Goal: Information Seeking & Learning: Compare options

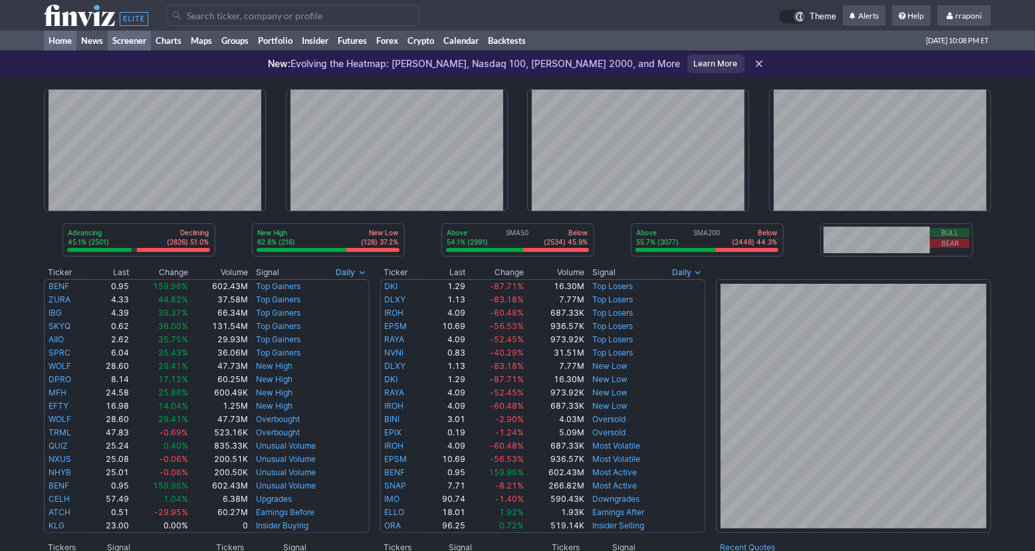
click at [142, 39] on link "Screener" at bounding box center [129, 41] width 43 height 20
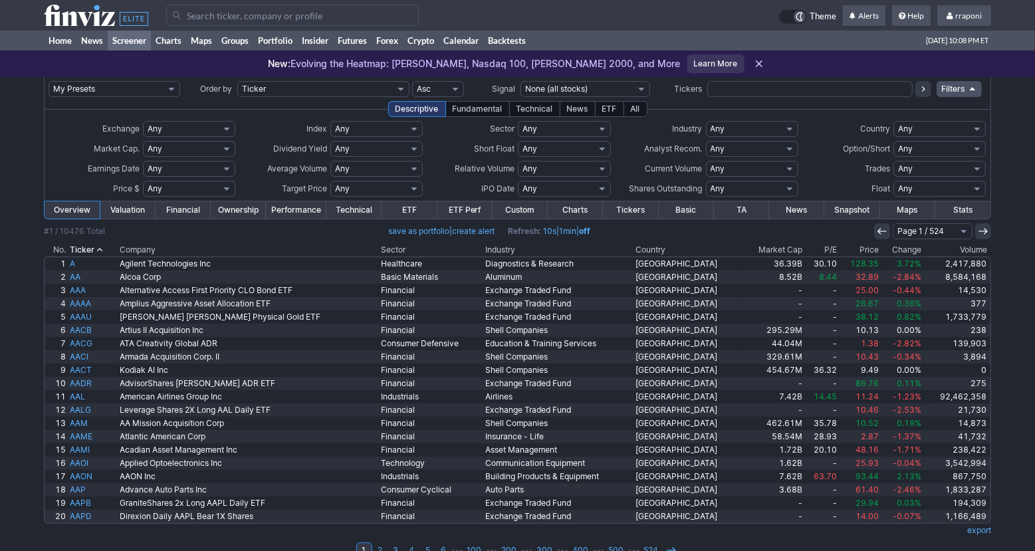
click at [749, 92] on input "text" at bounding box center [809, 89] width 205 height 16
type input "ups"
click at [924, 90] on icon at bounding box center [923, 89] width 11 height 11
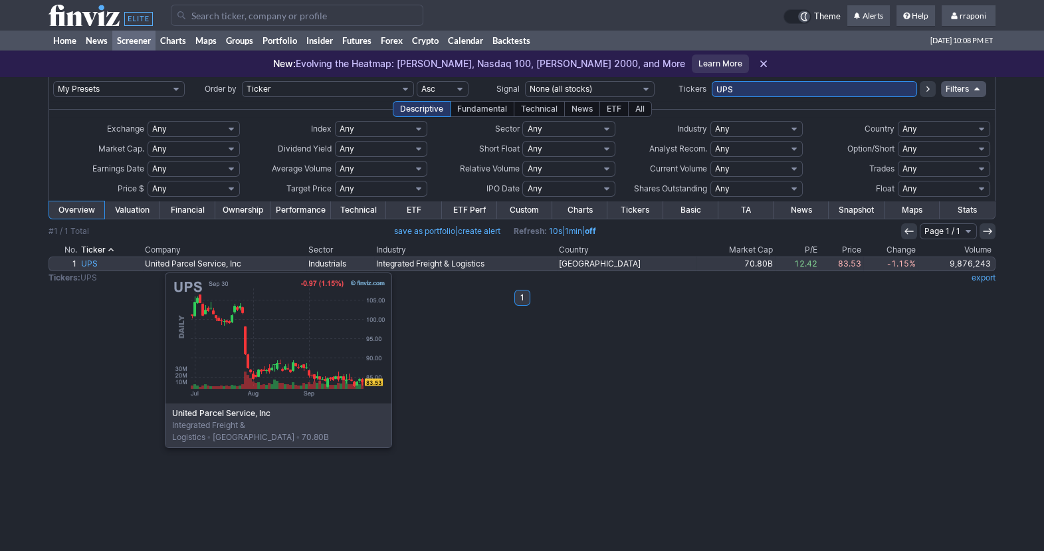
click at [98, 266] on link "UPS" at bounding box center [111, 263] width 64 height 13
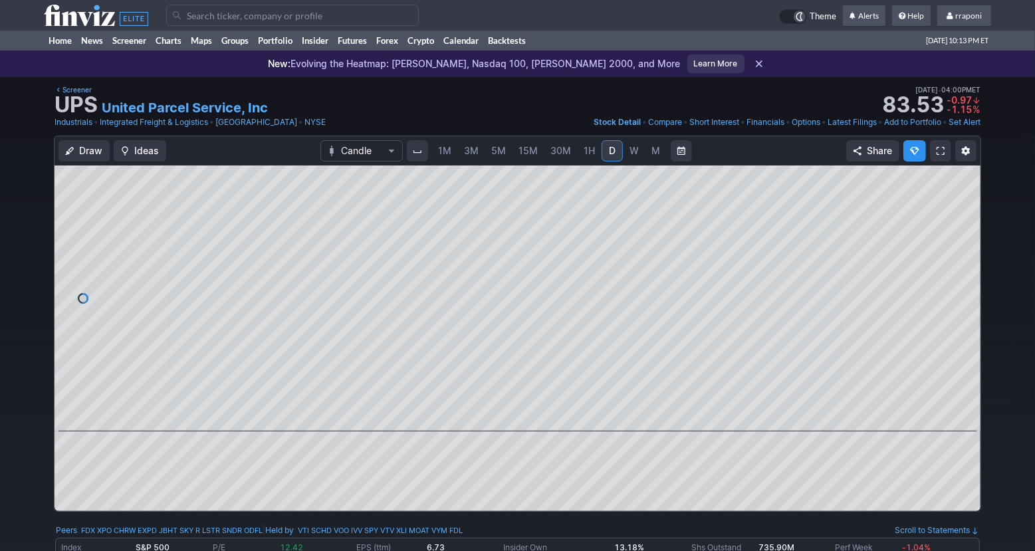
click at [626, 163] on div "1M 3M 5M 15M 30M 1H D W M" at bounding box center [549, 151] width 288 height 27
click at [629, 160] on link "W" at bounding box center [633, 150] width 21 height 21
click at [646, 153] on link "M" at bounding box center [655, 150] width 21 height 21
click at [504, 415] on span at bounding box center [504, 412] width 17 height 11
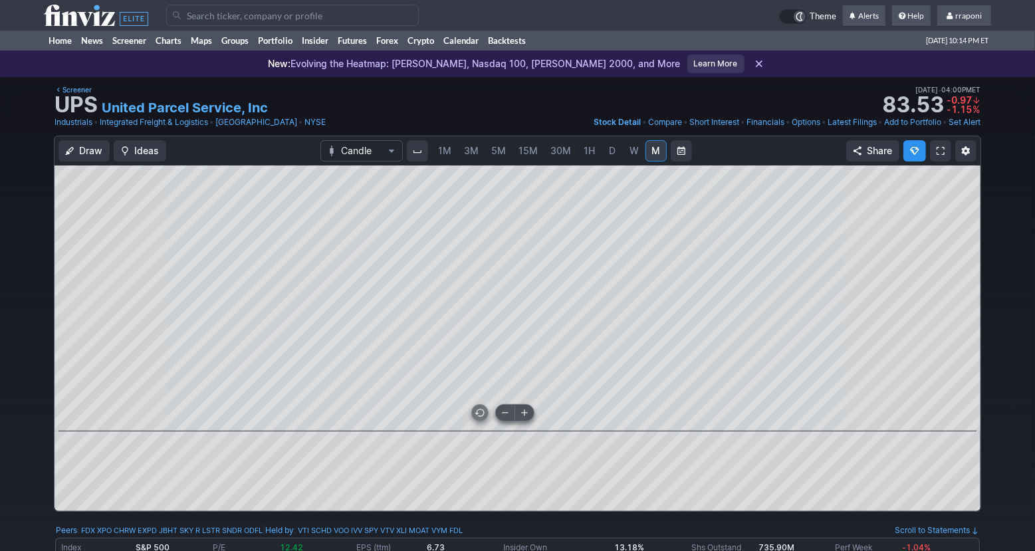
click at [504, 415] on span at bounding box center [504, 412] width 17 height 11
click at [65, 39] on link "Home" at bounding box center [60, 41] width 33 height 20
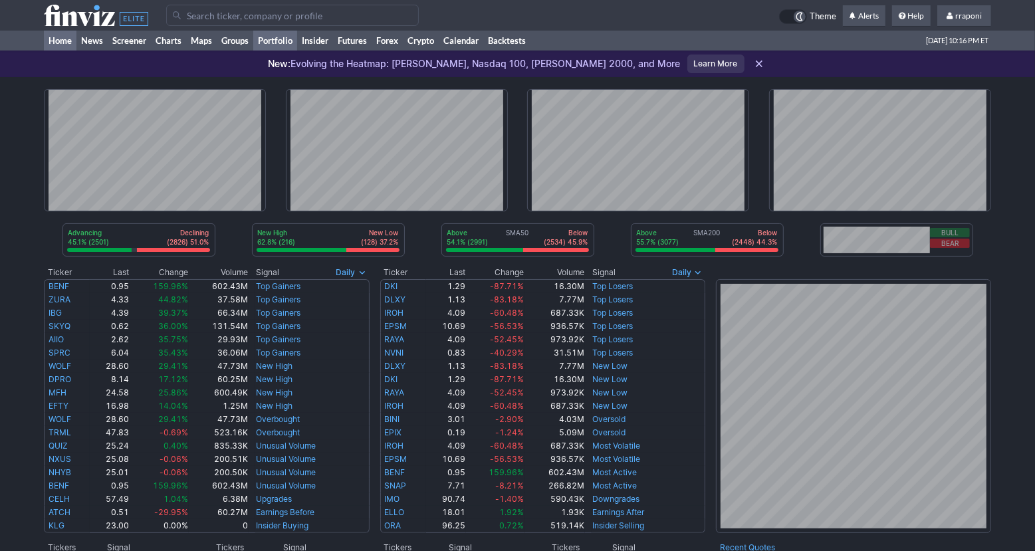
click at [290, 36] on link "Portfolio" at bounding box center [275, 41] width 44 height 20
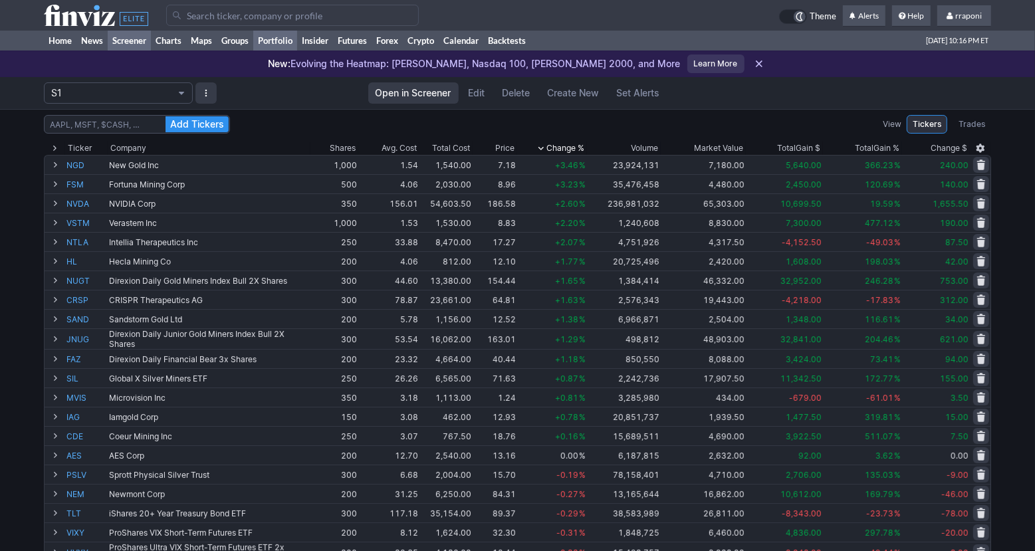
click at [138, 39] on link "Screener" at bounding box center [129, 41] width 43 height 20
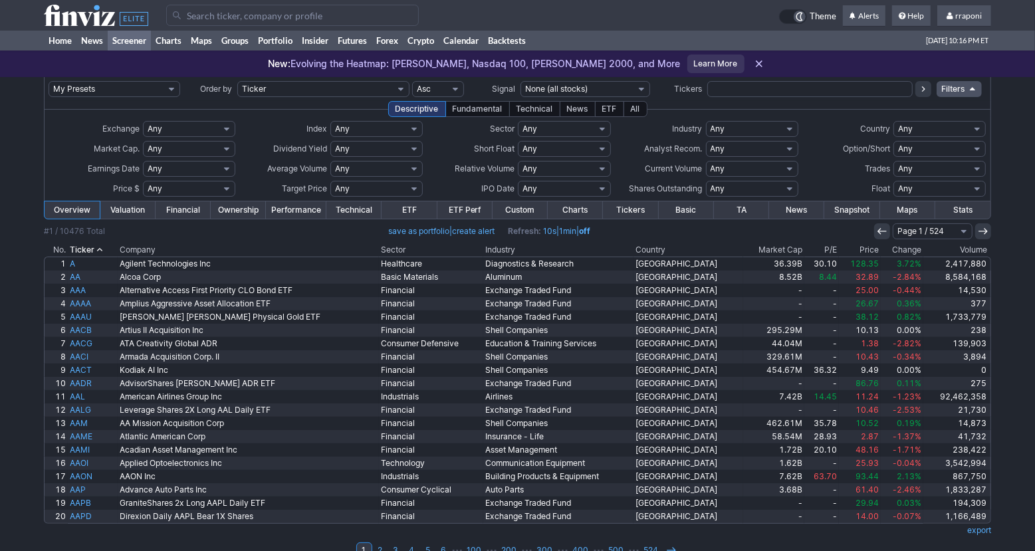
click at [736, 89] on input "text" at bounding box center [809, 89] width 205 height 16
type input "d"
type input "gdxy"
click at [926, 93] on icon at bounding box center [923, 89] width 11 height 11
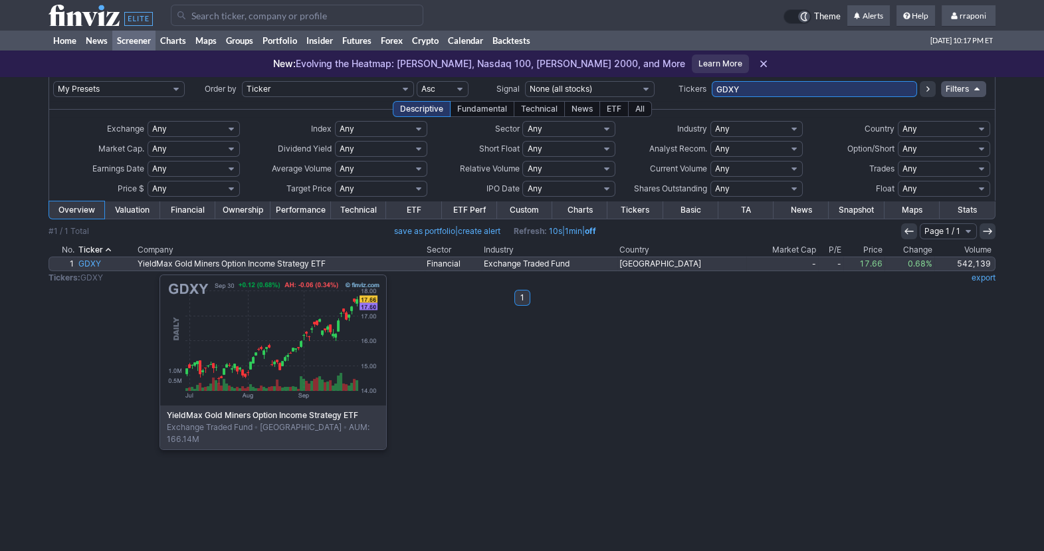
click at [93, 268] on link "GDXY" at bounding box center [105, 263] width 59 height 13
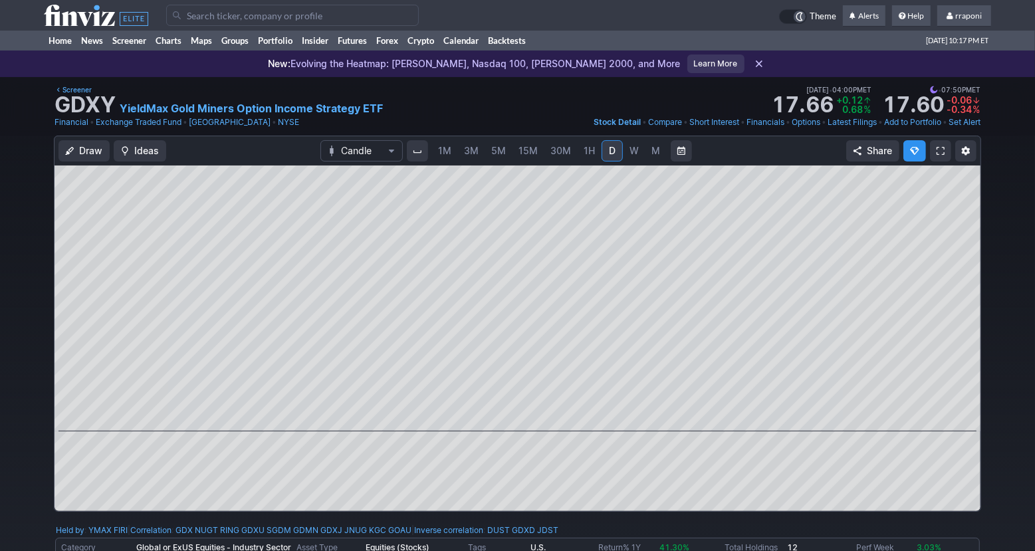
click at [651, 154] on span "M" at bounding box center [655, 150] width 9 height 11
click at [137, 44] on link "Screener" at bounding box center [129, 41] width 43 height 20
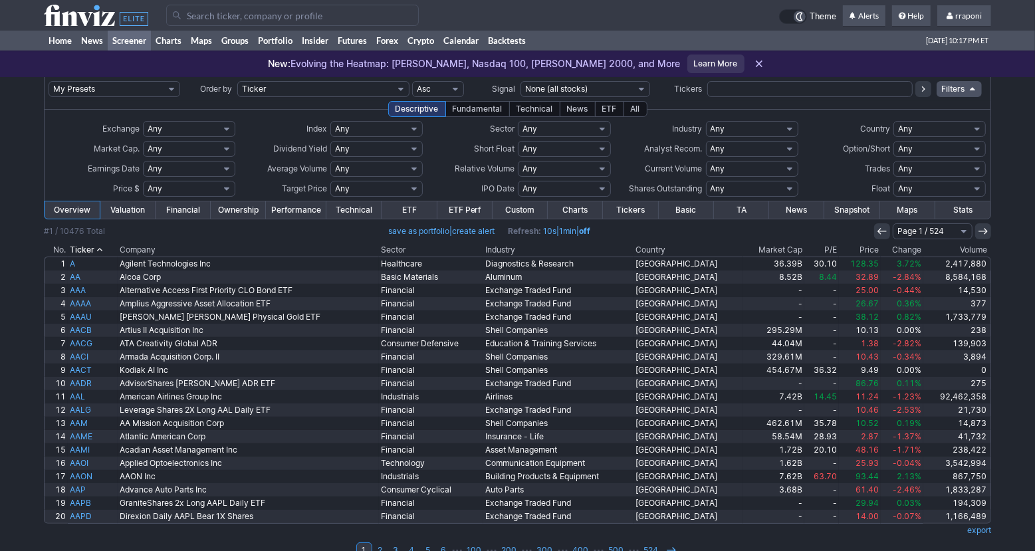
click at [785, 91] on input "text" at bounding box center [809, 89] width 205 height 16
click at [751, 134] on select "Any Stocks only (ex-Funds) Exchange Traded Fund Advertising Agencies Aerospace …" at bounding box center [752, 129] width 92 height 16
select select "reithealthcarefacilities"
click at [706, 121] on select "Any Stocks only (ex-Funds) Exchange Traded Fund Advertising Agencies Aerospace …" at bounding box center [752, 129] width 92 height 16
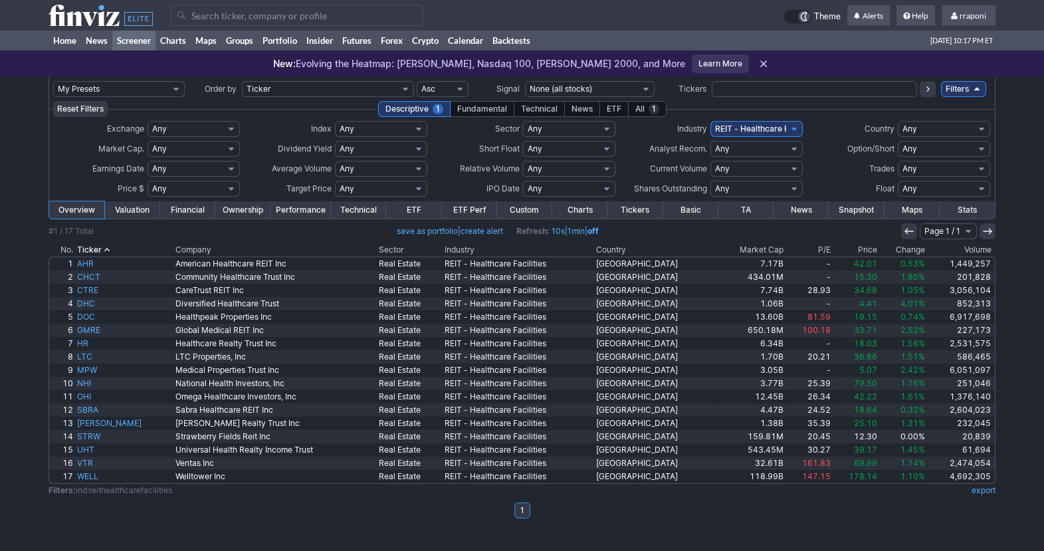
click at [971, 250] on th "Volume" at bounding box center [961, 249] width 68 height 13
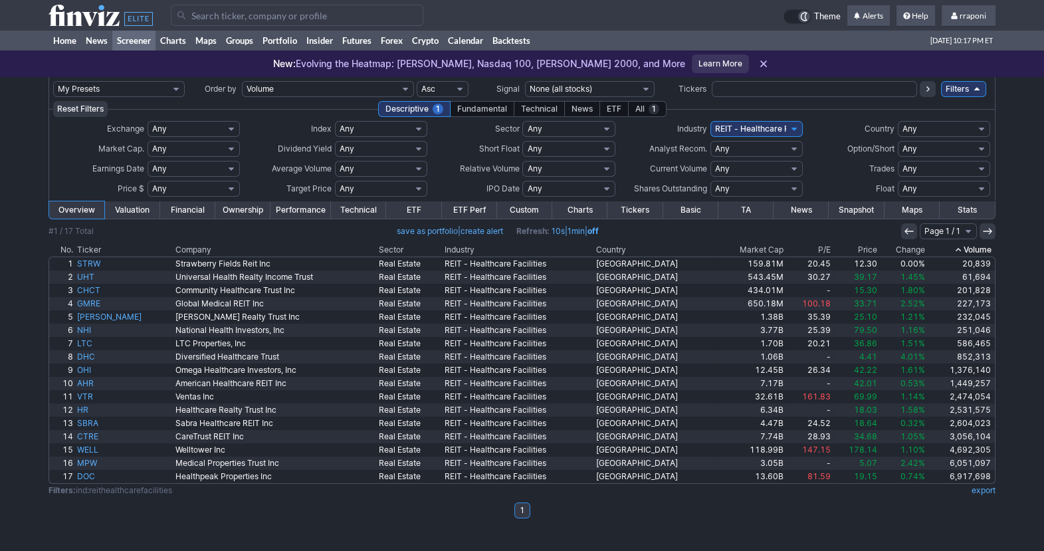
drag, startPoint x: 0, startPoint y: 0, endPoint x: 971, endPoint y: 250, distance: 1002.4
click at [971, 250] on th "Volume" at bounding box center [961, 249] width 68 height 13
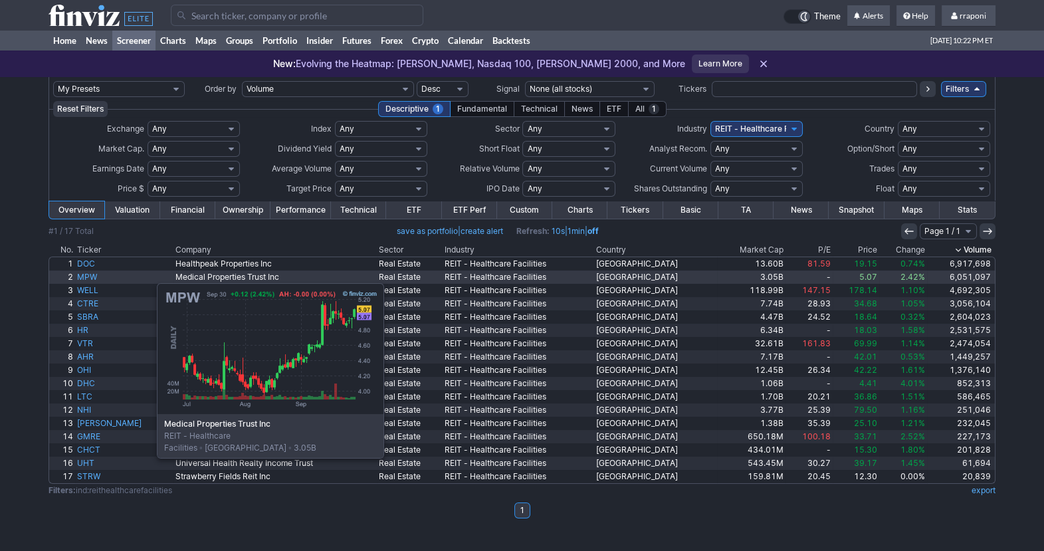
click at [90, 276] on link "MPW" at bounding box center [124, 276] width 98 height 13
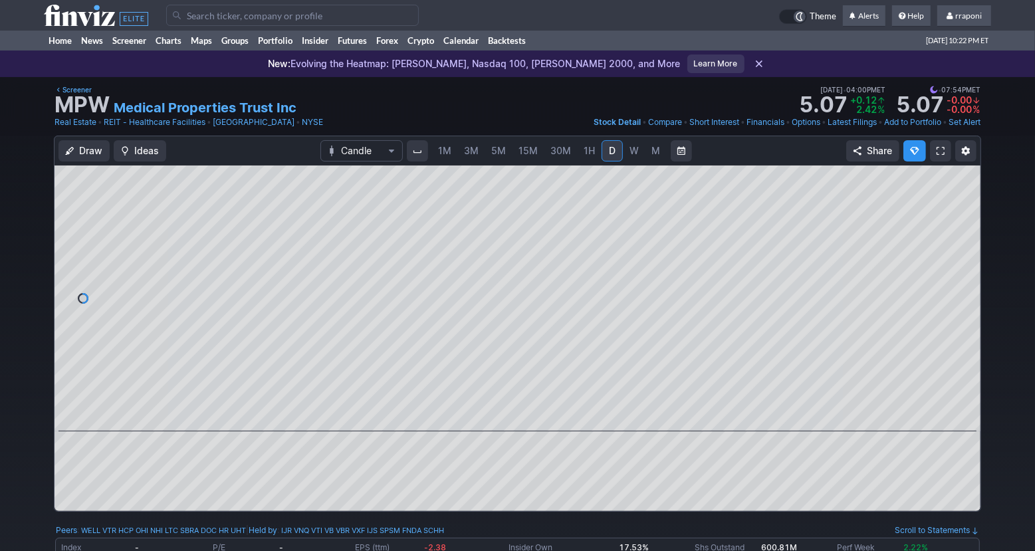
click at [640, 150] on link "W" at bounding box center [633, 150] width 21 height 21
click at [651, 153] on span "M" at bounding box center [655, 150] width 9 height 11
click at [512, 413] on span at bounding box center [504, 412] width 17 height 11
click at [509, 413] on span at bounding box center [504, 412] width 17 height 11
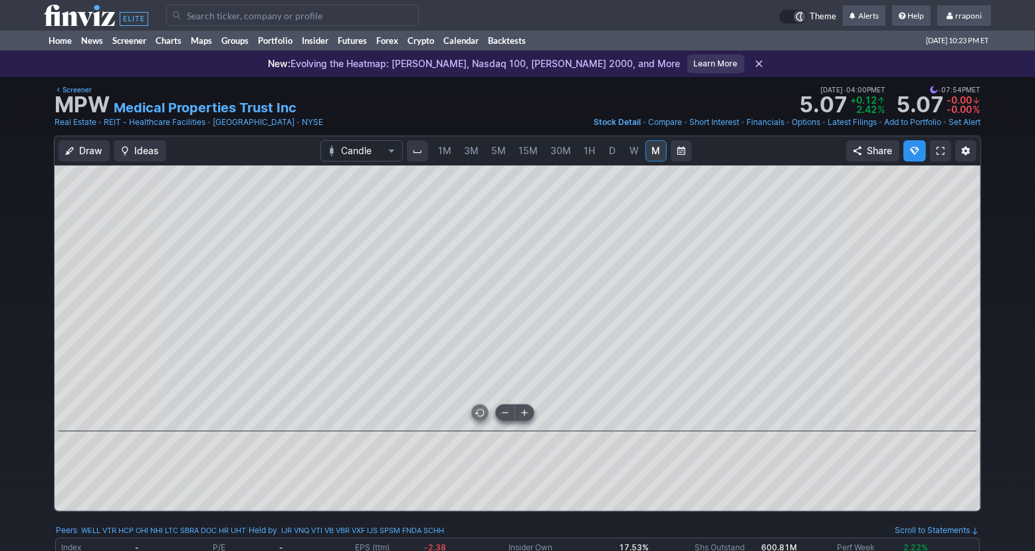
click at [509, 413] on span at bounding box center [504, 412] width 17 height 11
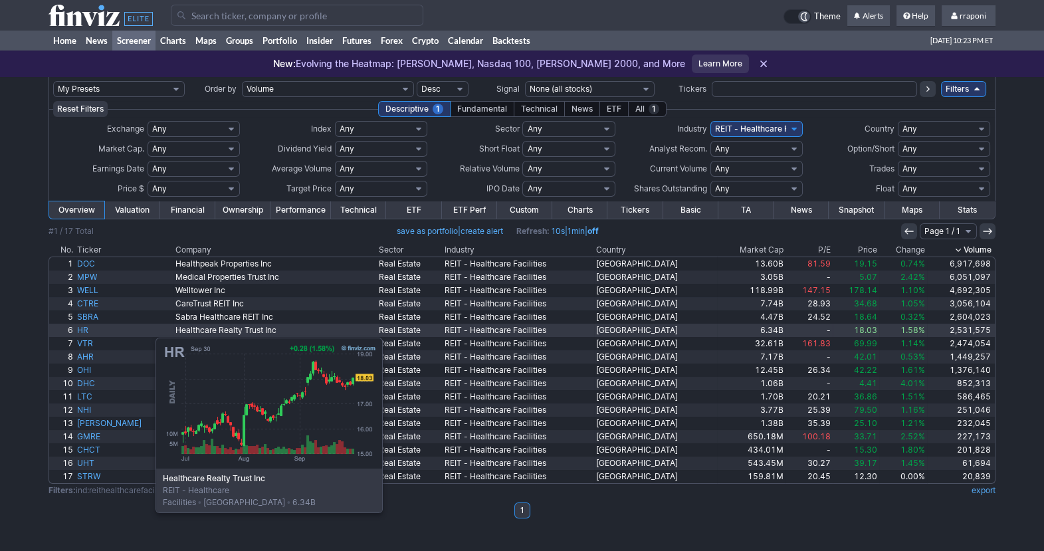
click at [89, 331] on link "HR" at bounding box center [124, 330] width 98 height 13
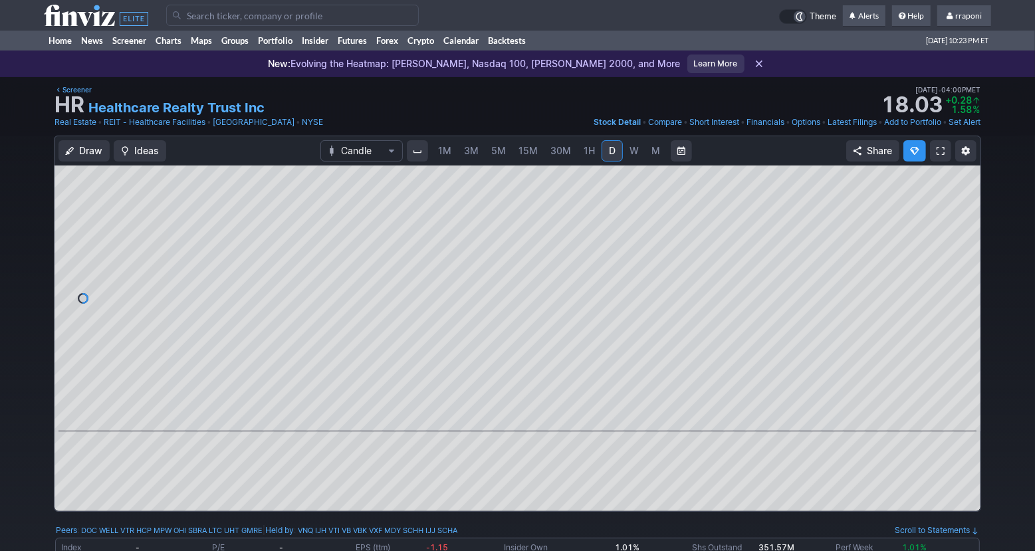
click at [651, 154] on span "M" at bounding box center [655, 150] width 9 height 11
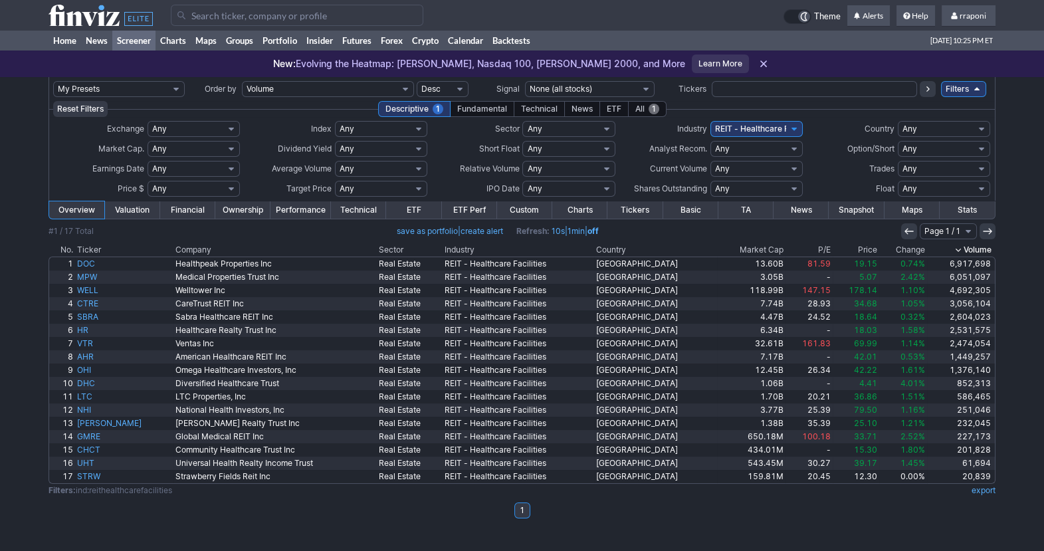
click at [639, 110] on div "All 1" at bounding box center [647, 109] width 39 height 16
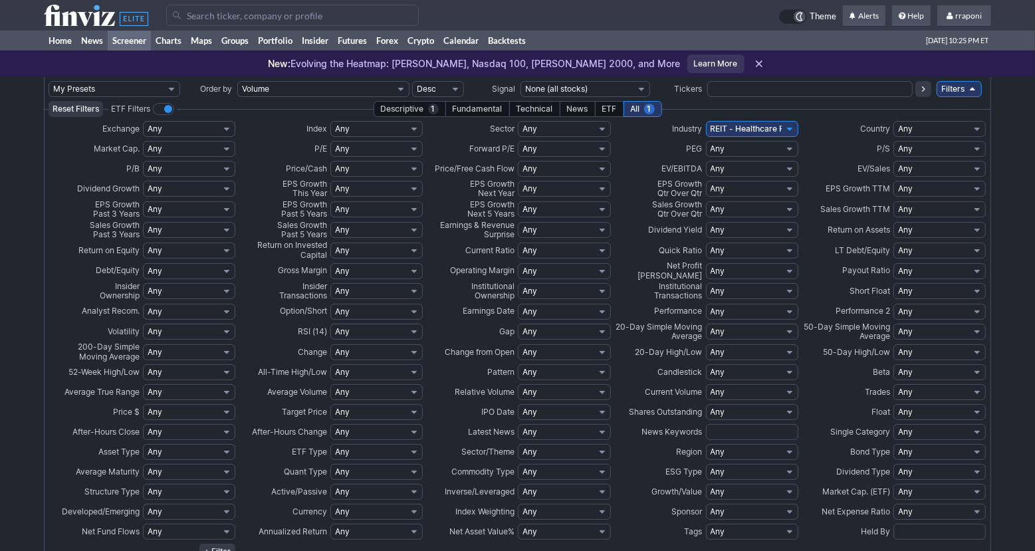
click at [751, 233] on select "Any None (0%) Positive (>0%) High (>5%) Very High (>10%) Over 1% Over 2% Over 3…" at bounding box center [752, 230] width 92 height 16
select select "o7"
click at [706, 222] on select "Any None (0%) Positive (>0%) High (>5%) Very High (>10%) Over 1% Over 2% Over 3…" at bounding box center [752, 230] width 92 height 16
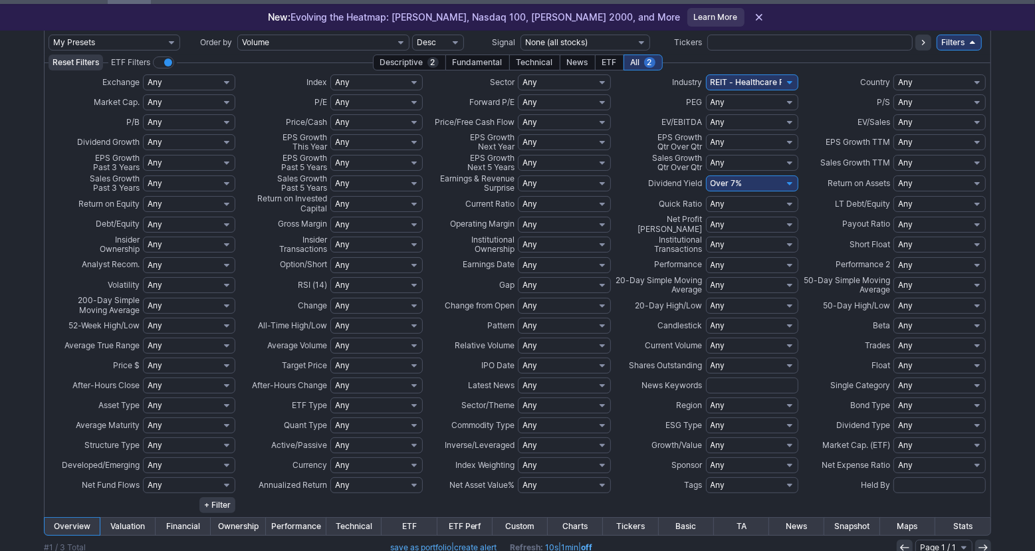
scroll to position [158, 0]
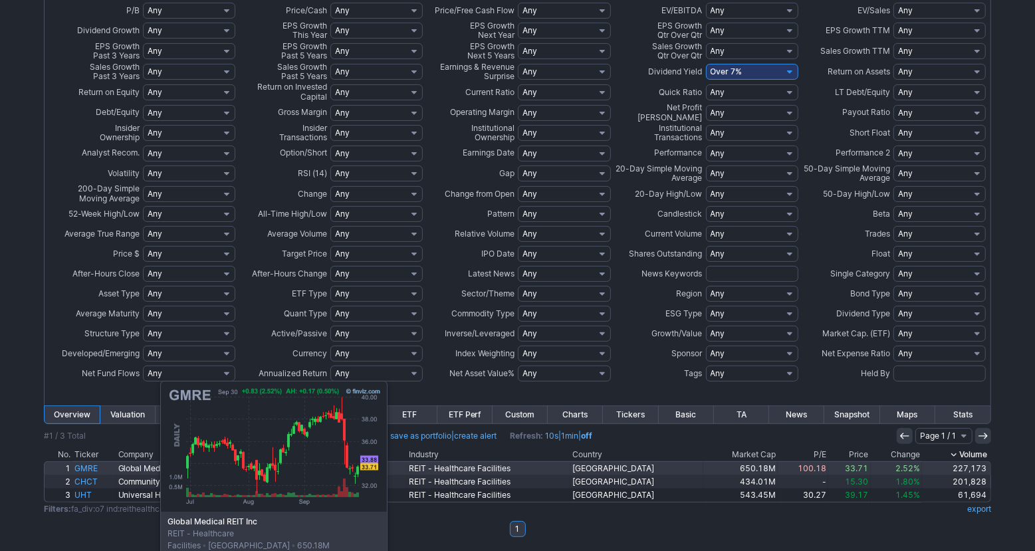
click at [94, 470] on link "GMRE" at bounding box center [93, 468] width 43 height 13
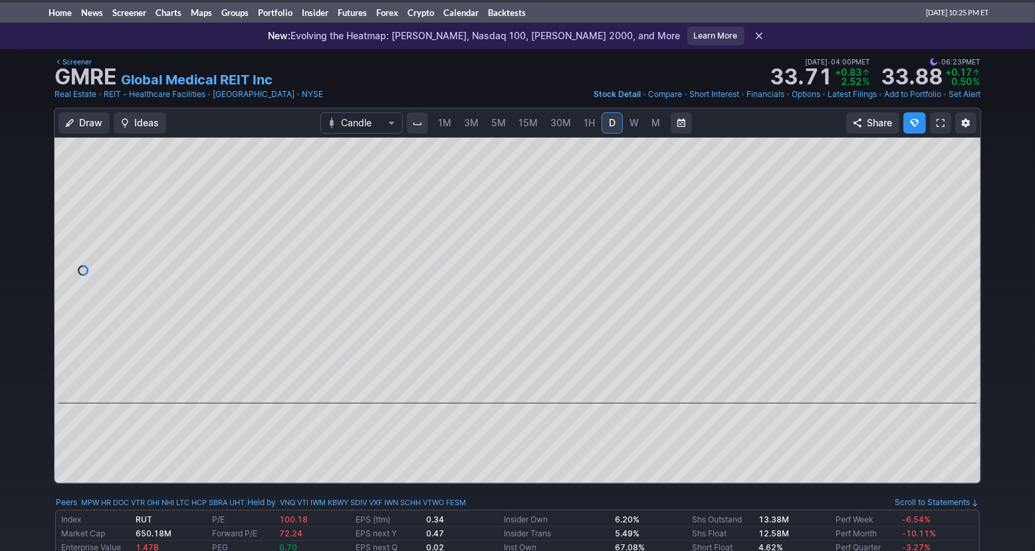
scroll to position [15, 0]
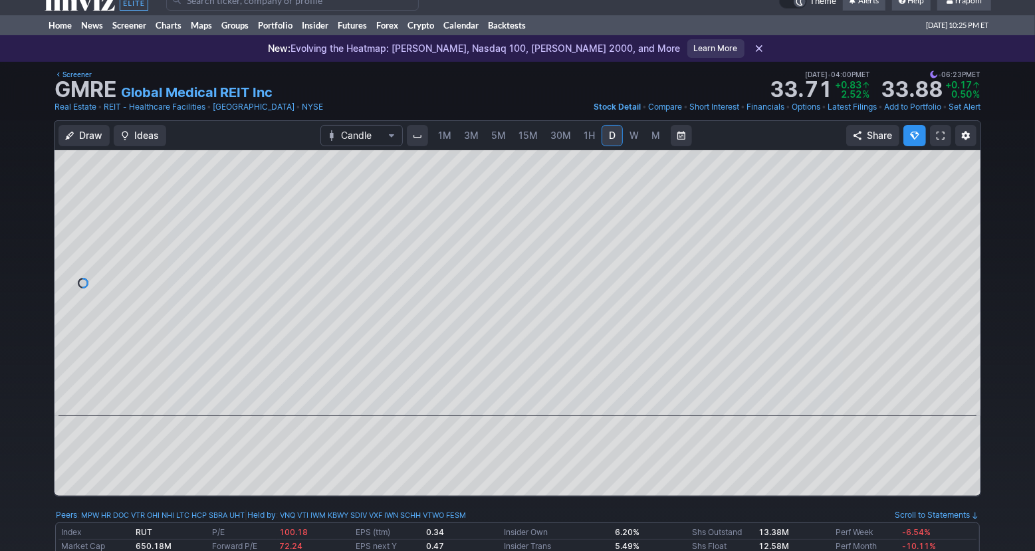
click at [633, 144] on link "W" at bounding box center [633, 135] width 21 height 21
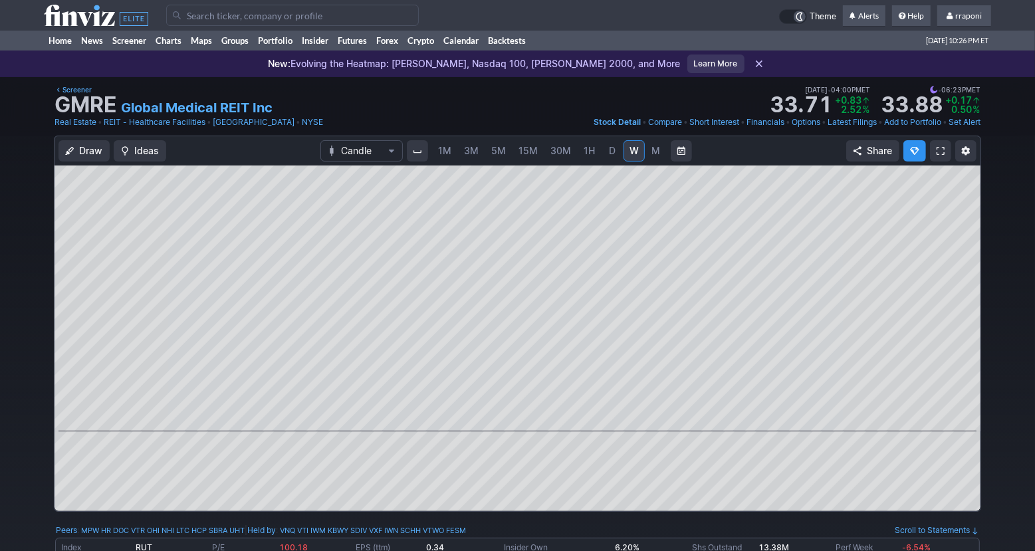
click at [651, 149] on span "M" at bounding box center [655, 150] width 9 height 13
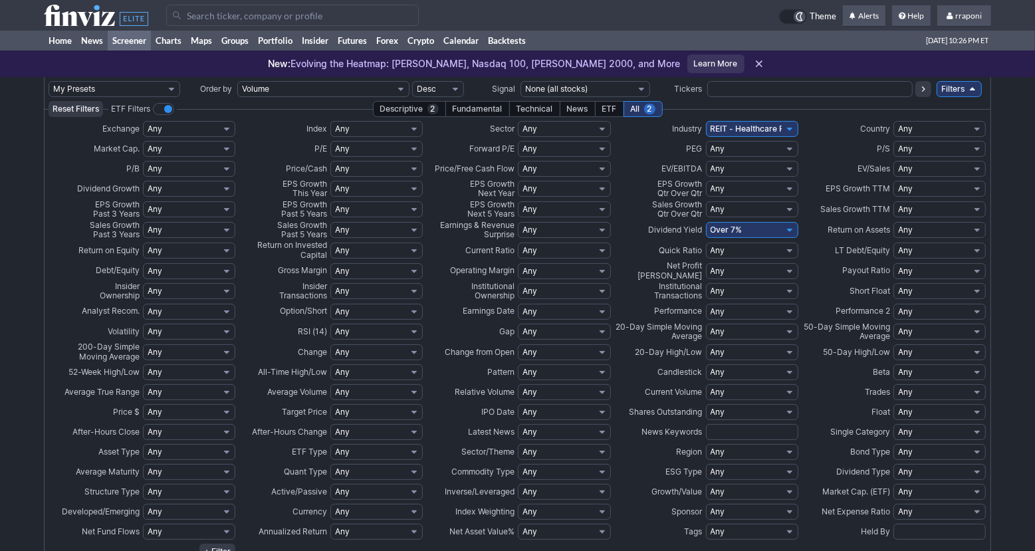
click at [753, 227] on select "Any None (0%) Positive (>0%) High (>5%) Very High (>10%) Over 1% Over 2% Over 3…" at bounding box center [752, 230] width 92 height 16
select select "o10"
click at [706, 222] on select "Any None (0%) Positive (>0%) High (>5%) Very High (>10%) Over 1% Over 2% Over 3…" at bounding box center [752, 230] width 92 height 16
click at [779, 231] on select "Any None (0%) Positive (>0%) High (>5%) Very High (>10%) Over 1% Over 2% Over 3…" at bounding box center [752, 230] width 92 height 16
select select
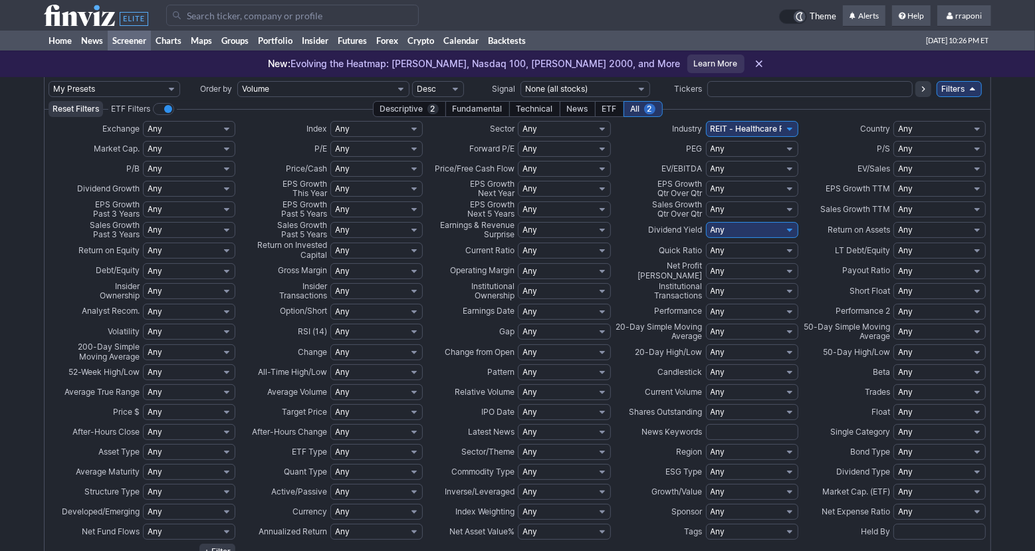
click at [706, 222] on select "Any None (0%) Positive (>0%) High (>5%) Very High (>10%) Over 1% Over 2% Over 3…" at bounding box center [752, 230] width 92 height 16
click at [782, 130] on select "Any Stocks only (ex-Funds) Exchange Traded Fund Advertising Agencies Aerospace …" at bounding box center [752, 129] width 92 height 16
select select
click at [706, 121] on select "Any Stocks only (ex-Funds) Exchange Traded Fund Advertising Agencies Aerospace …" at bounding box center [752, 129] width 92 height 16
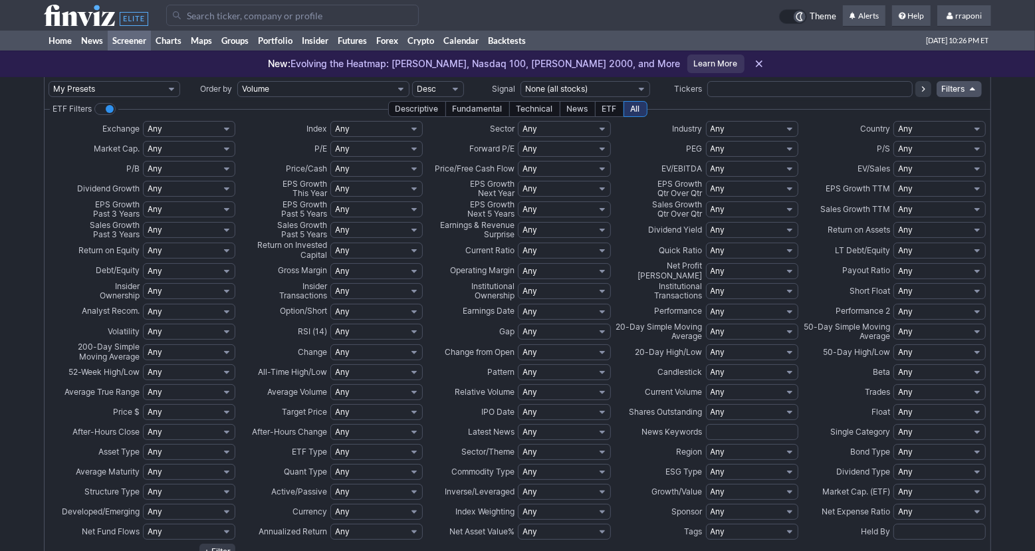
click at [766, 230] on select "Any None (0%) Positive (>0%) High (>5%) Very High (>10%) Over 1% Over 2% Over 3…" at bounding box center [752, 230] width 92 height 16
select select "o8"
click at [706, 222] on select "Any None (0%) Positive (>0%) High (>5%) Very High (>10%) Over 1% Over 2% Over 3…" at bounding box center [752, 230] width 92 height 16
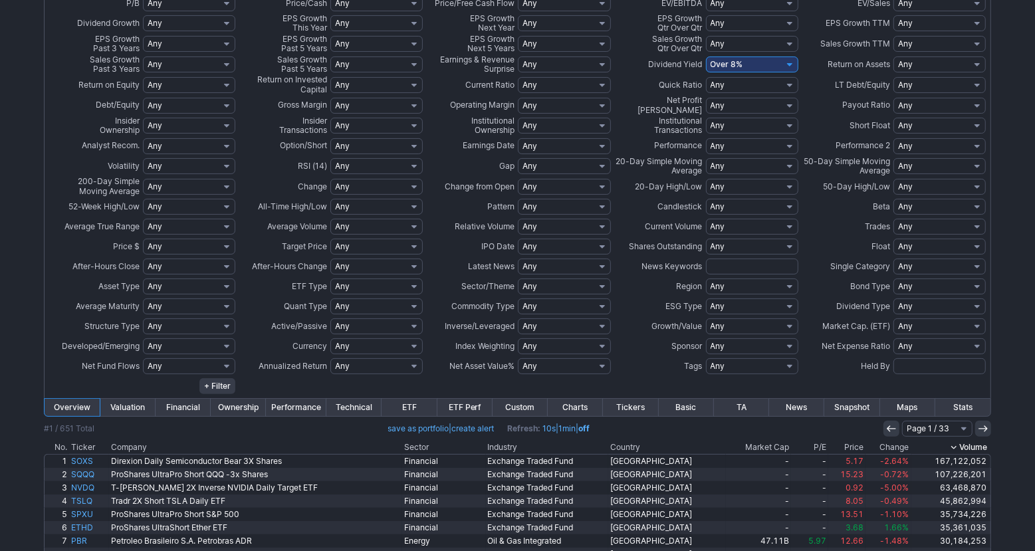
scroll to position [384, 0]
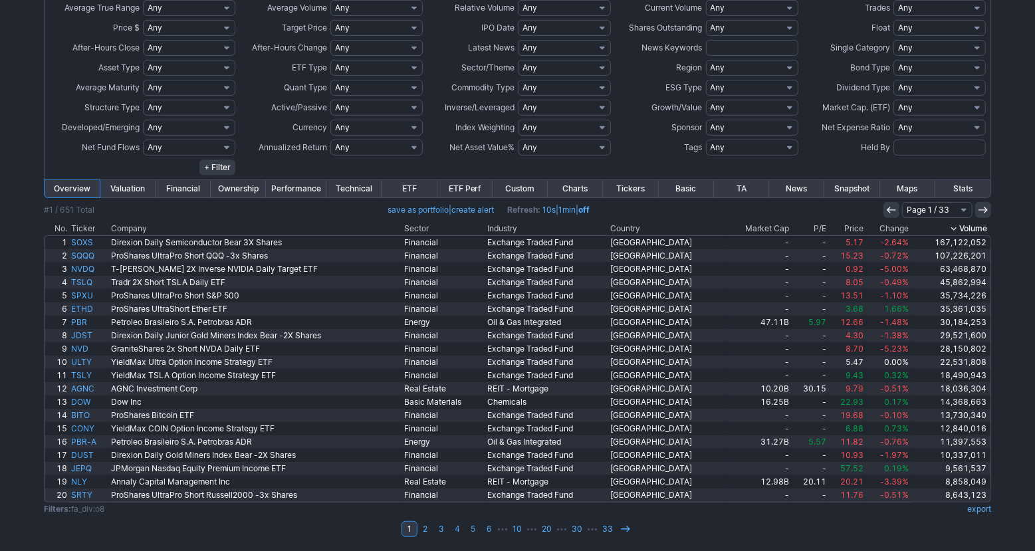
click at [969, 227] on th "Volume" at bounding box center [951, 228] width 80 height 13
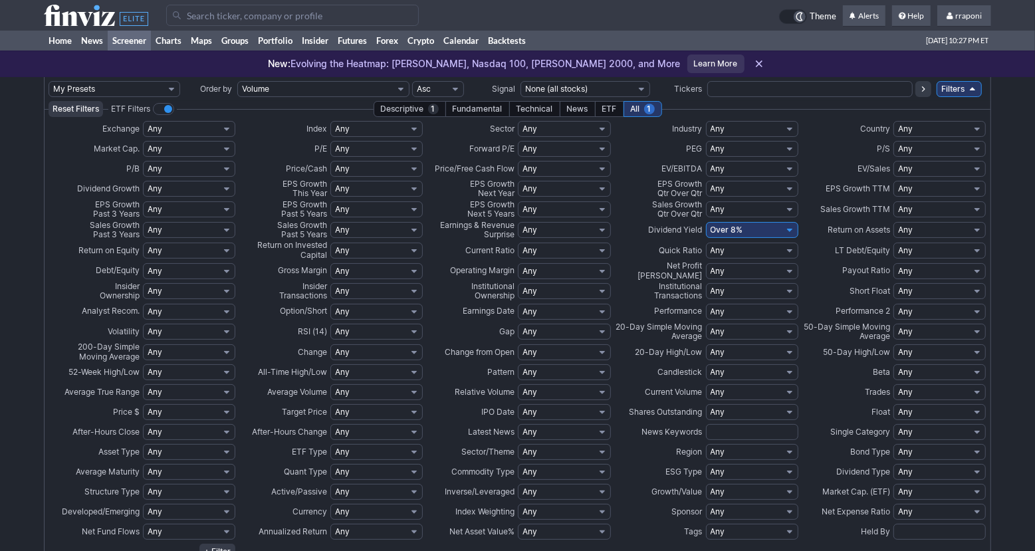
scroll to position [384, 0]
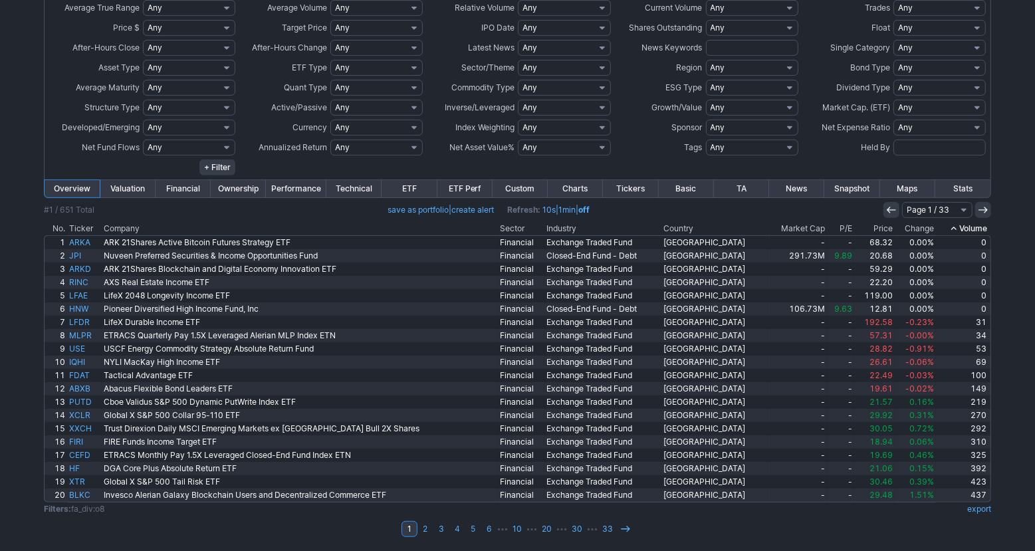
click at [955, 229] on icon at bounding box center [953, 228] width 11 height 11
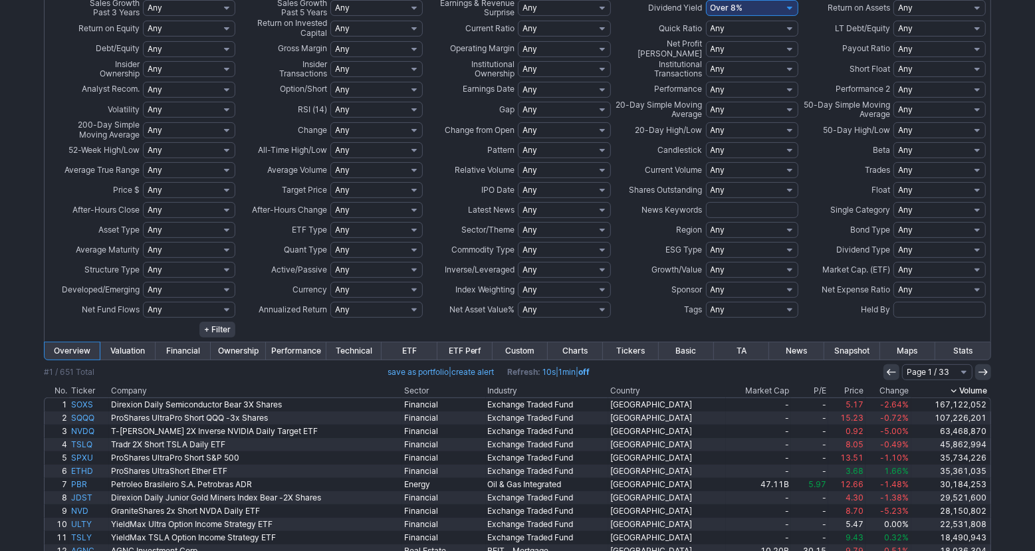
scroll to position [384, 0]
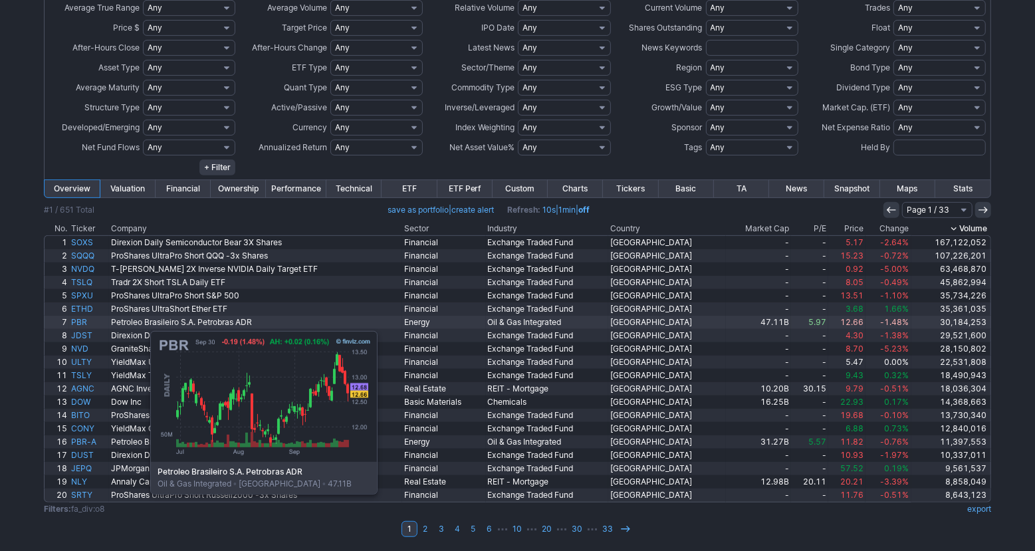
click at [84, 324] on link "PBR" at bounding box center [89, 322] width 40 height 13
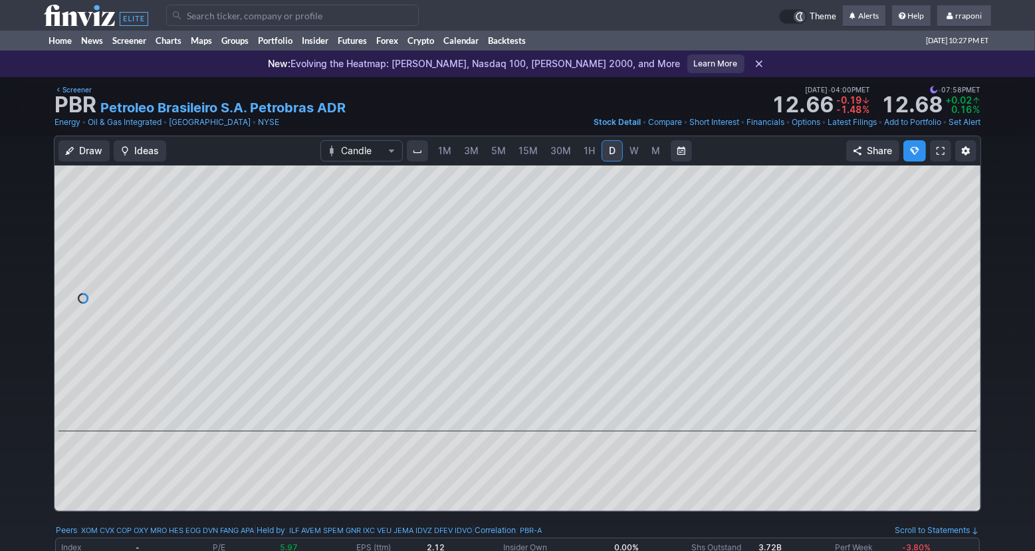
click at [659, 157] on link "M" at bounding box center [655, 150] width 21 height 21
click at [509, 409] on span at bounding box center [504, 412] width 17 height 11
click at [503, 412] on span at bounding box center [504, 412] width 17 height 11
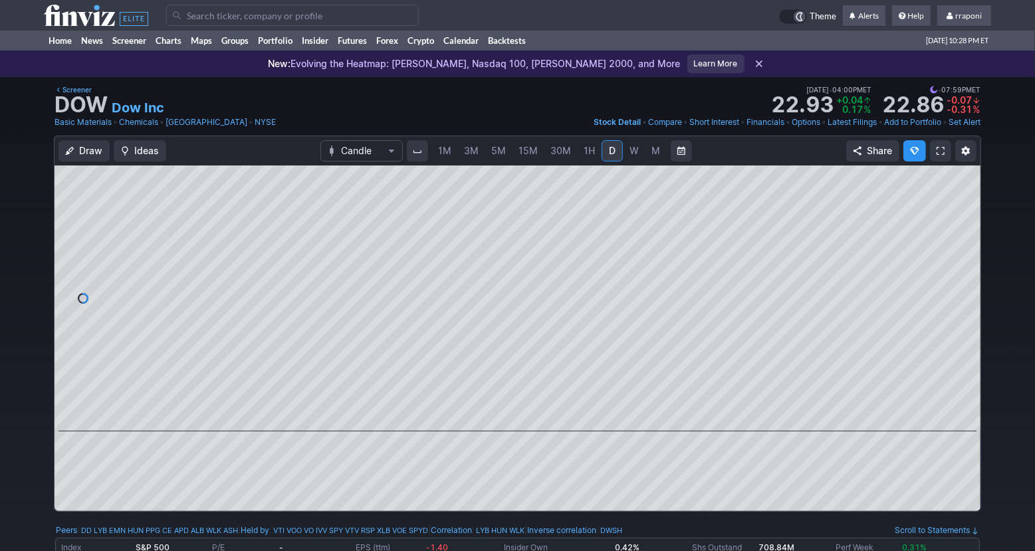
click at [640, 151] on link "W" at bounding box center [633, 150] width 21 height 21
click at [651, 152] on span "M" at bounding box center [655, 150] width 9 height 11
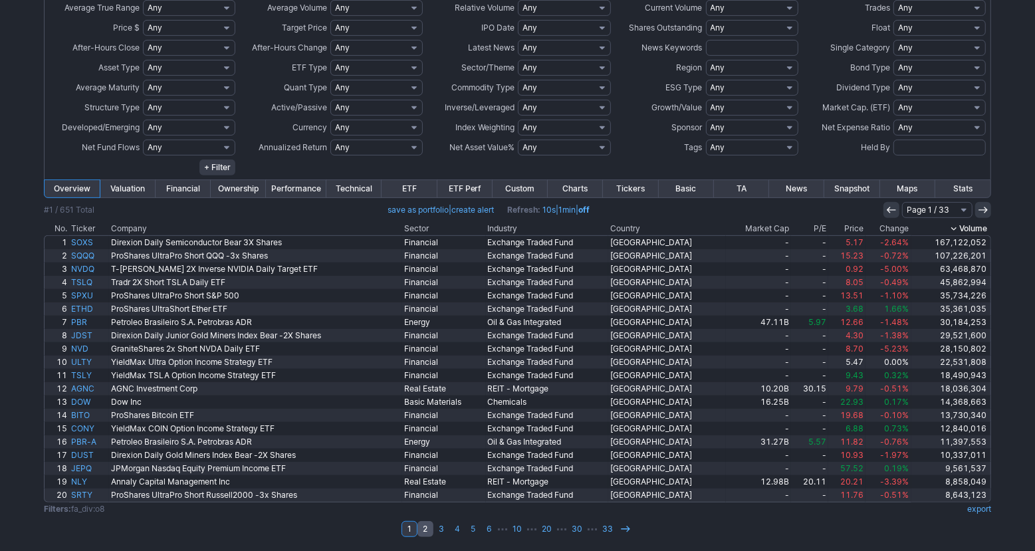
click at [425, 529] on link "2" at bounding box center [425, 529] width 16 height 16
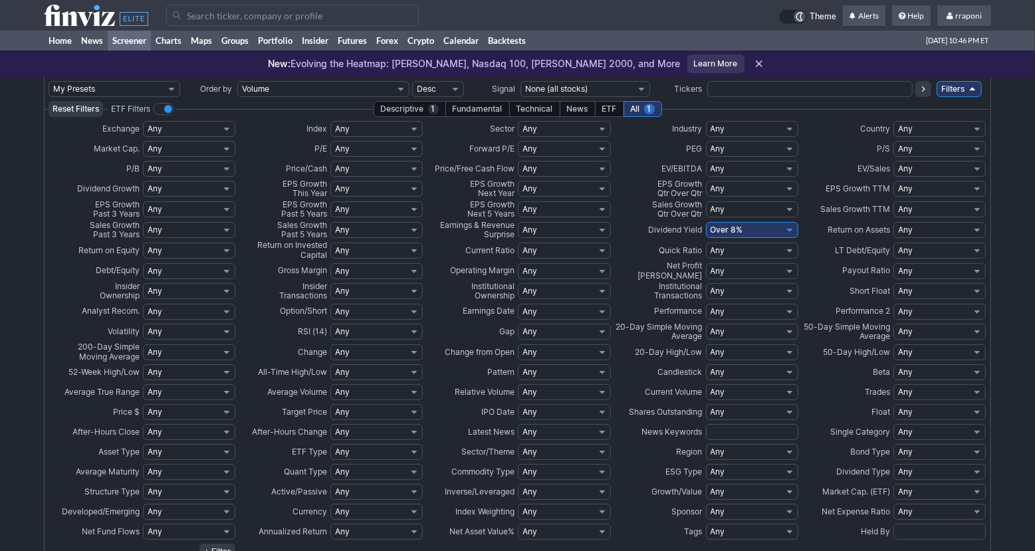
click at [140, 45] on link "Screener" at bounding box center [129, 41] width 43 height 20
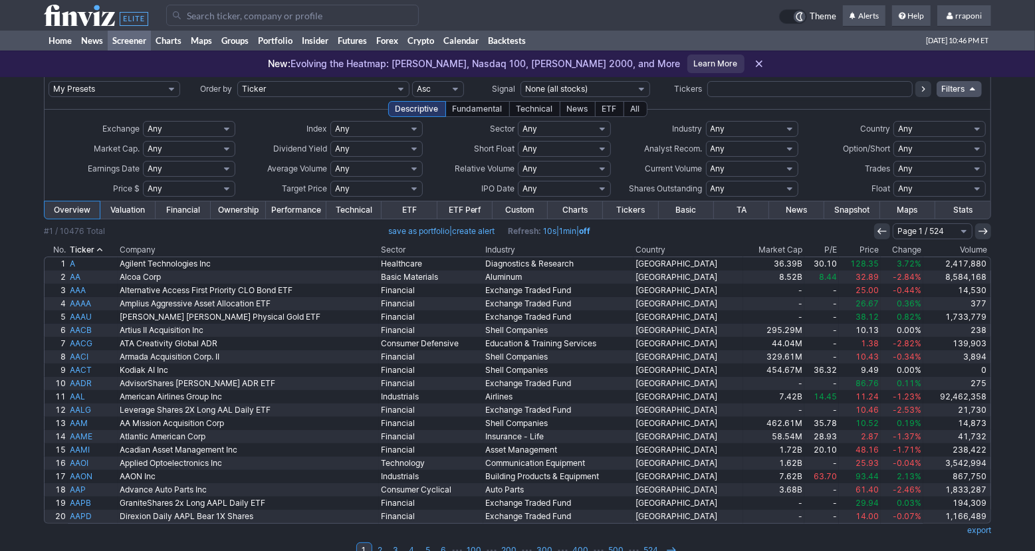
click at [738, 84] on input "text" at bounding box center [809, 89] width 205 height 16
type input "frt"
click at [920, 91] on icon at bounding box center [923, 89] width 11 height 11
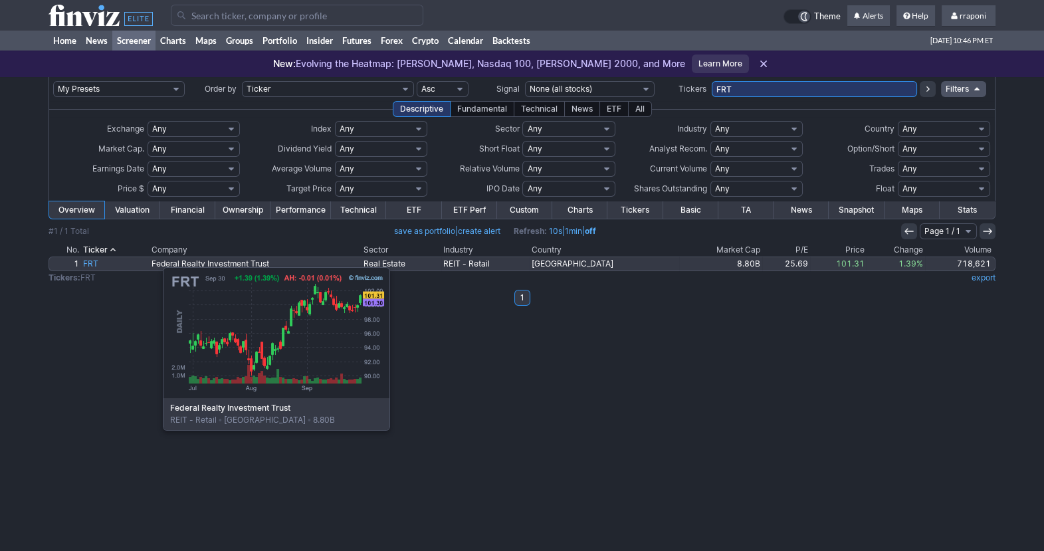
click at [96, 260] on link "FRT" at bounding box center [115, 263] width 68 height 13
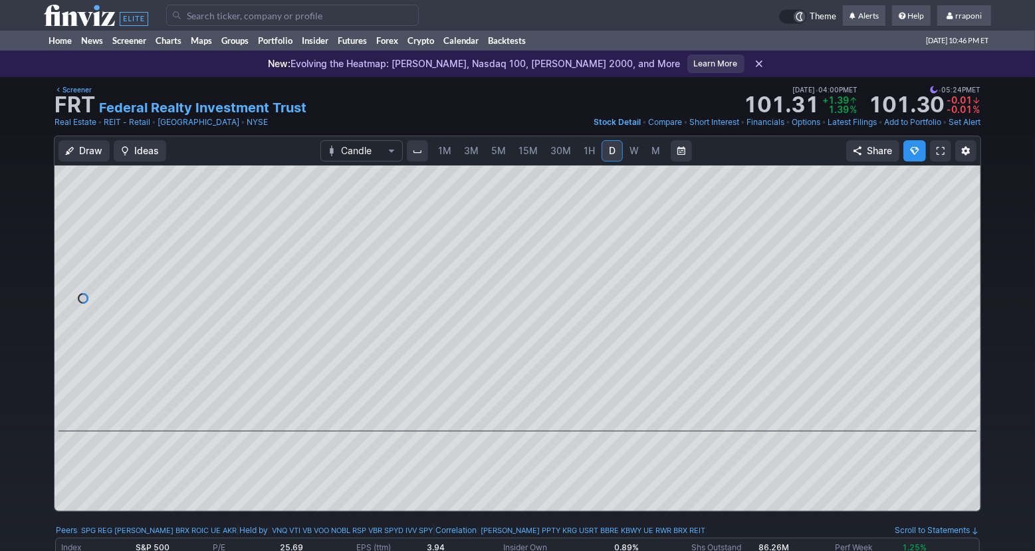
click at [653, 151] on span "M" at bounding box center [655, 150] width 9 height 11
click at [506, 414] on span at bounding box center [504, 412] width 17 height 11
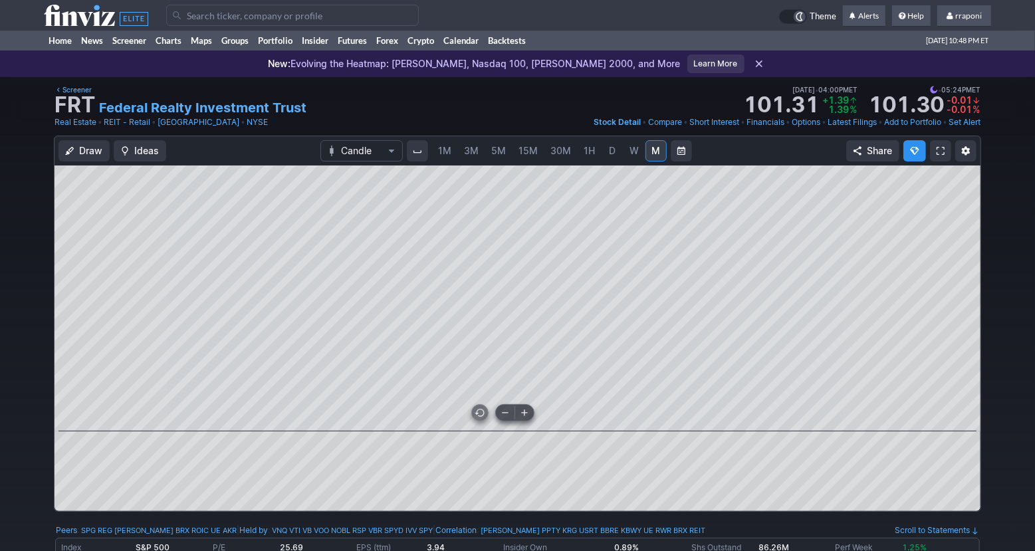
click at [506, 414] on span at bounding box center [504, 412] width 17 height 11
